Goal: Obtain resource: Obtain resource

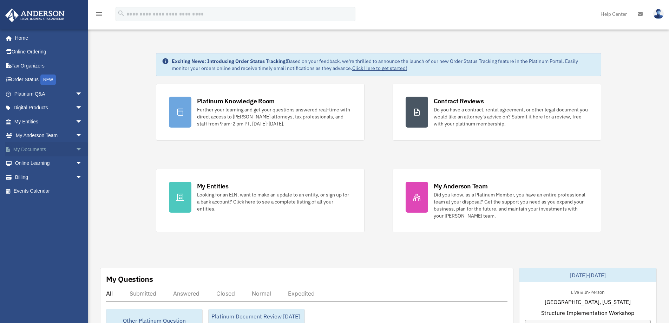
click at [75, 149] on span "arrow_drop_down" at bounding box center [82, 149] width 14 height 14
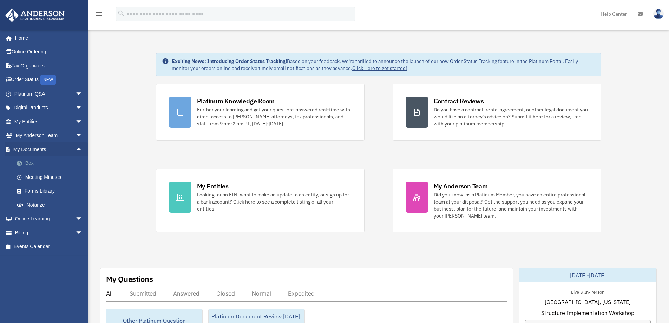
click at [33, 163] on link "Box" at bounding box center [51, 163] width 83 height 14
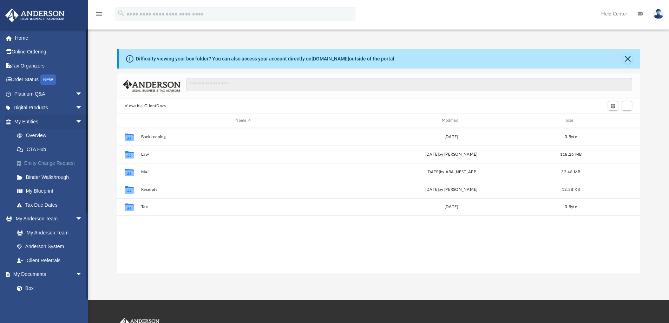
scroll to position [154, 517]
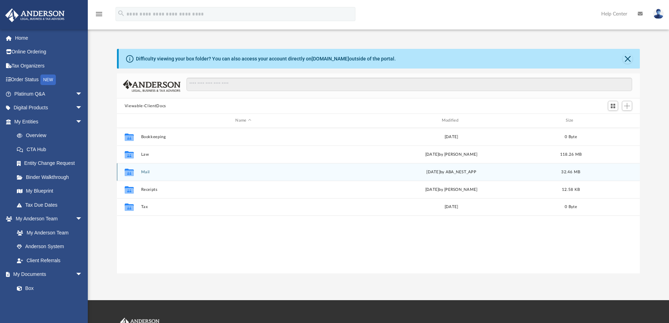
click at [146, 170] on button "Mail" at bounding box center [243, 172] width 205 height 5
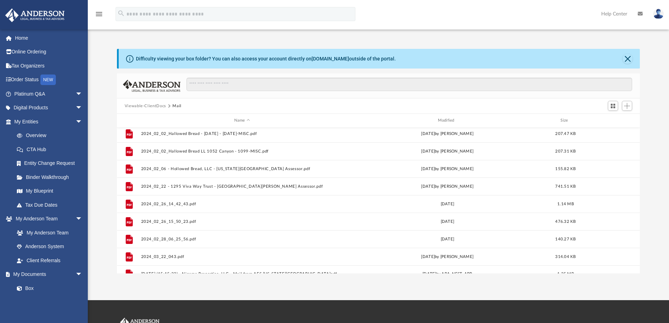
scroll to position [539, 0]
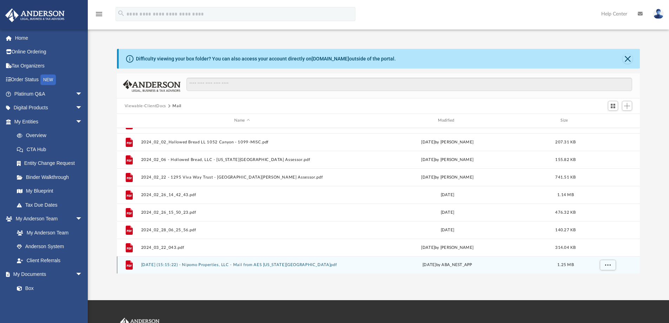
click at [427, 263] on div "[DATE] by ABA_NEST_APP" at bounding box center [447, 264] width 202 height 6
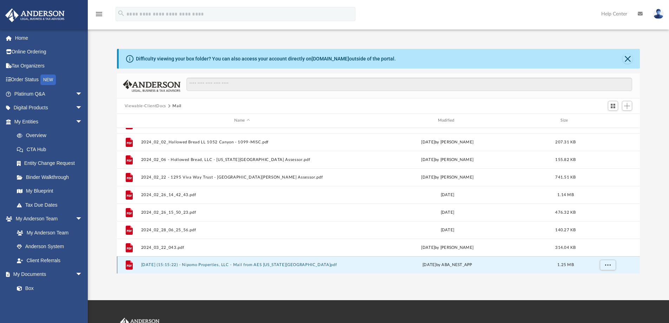
click at [247, 264] on button "[DATE] (15:15:22) - Nipomo Properties, LLC - Mail from AES [US_STATE][GEOGRAPHI…" at bounding box center [242, 264] width 202 height 5
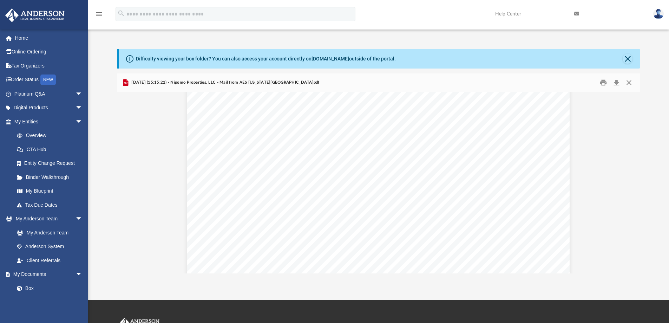
scroll to position [3208, 0]
click at [75, 121] on span "arrow_drop_down" at bounding box center [82, 121] width 14 height 14
